Goal: Task Accomplishment & Management: Manage account settings

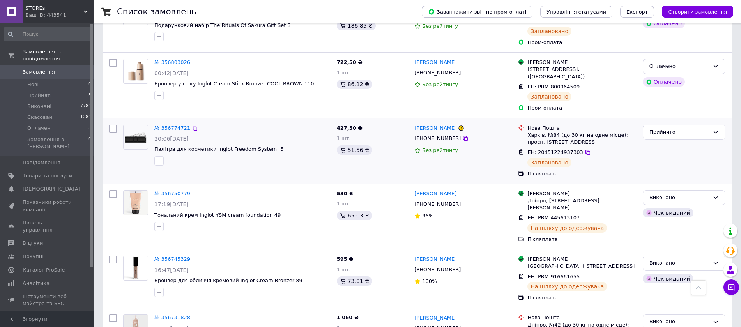
scroll to position [238, 0]
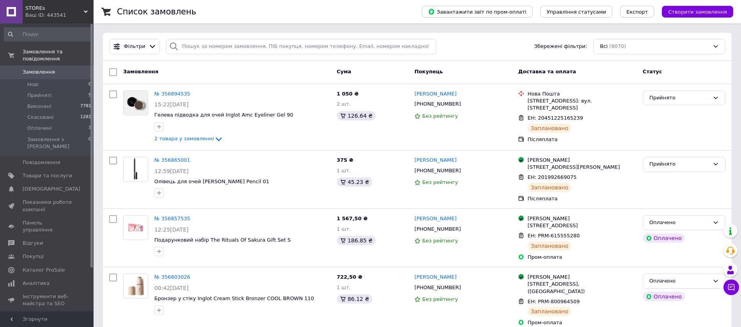
click at [275, 142] on div "2 товара у замовленні" at bounding box center [242, 139] width 176 height 9
